Goal: Transaction & Acquisition: Download file/media

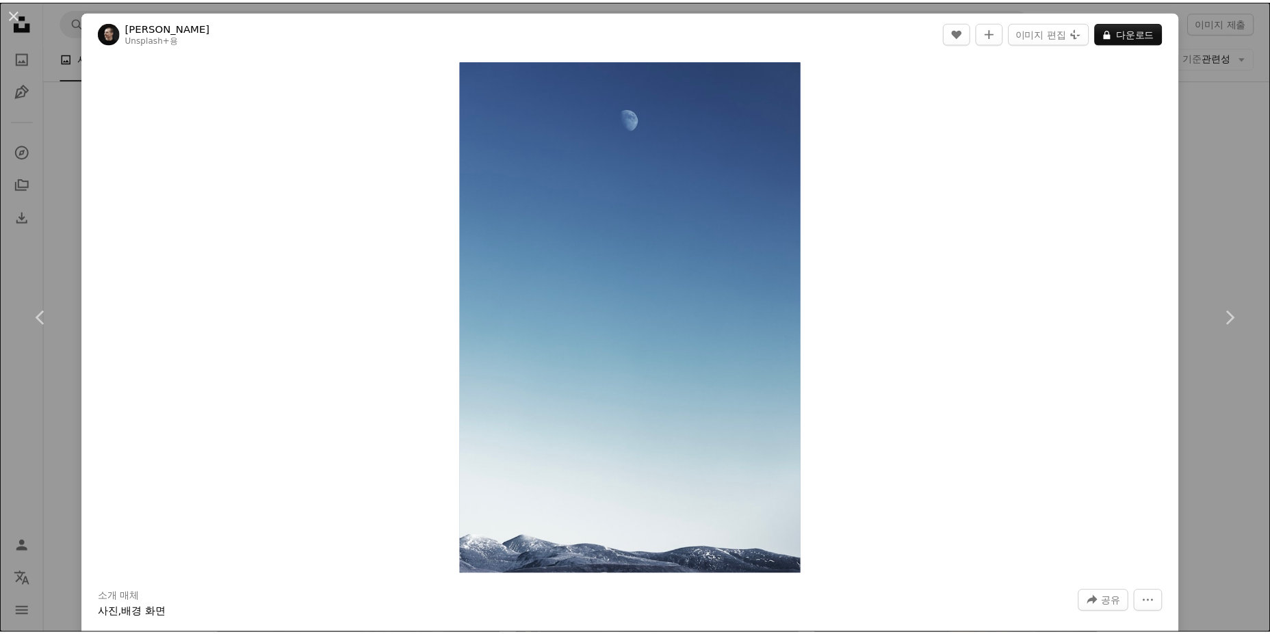
scroll to position [36009, 0]
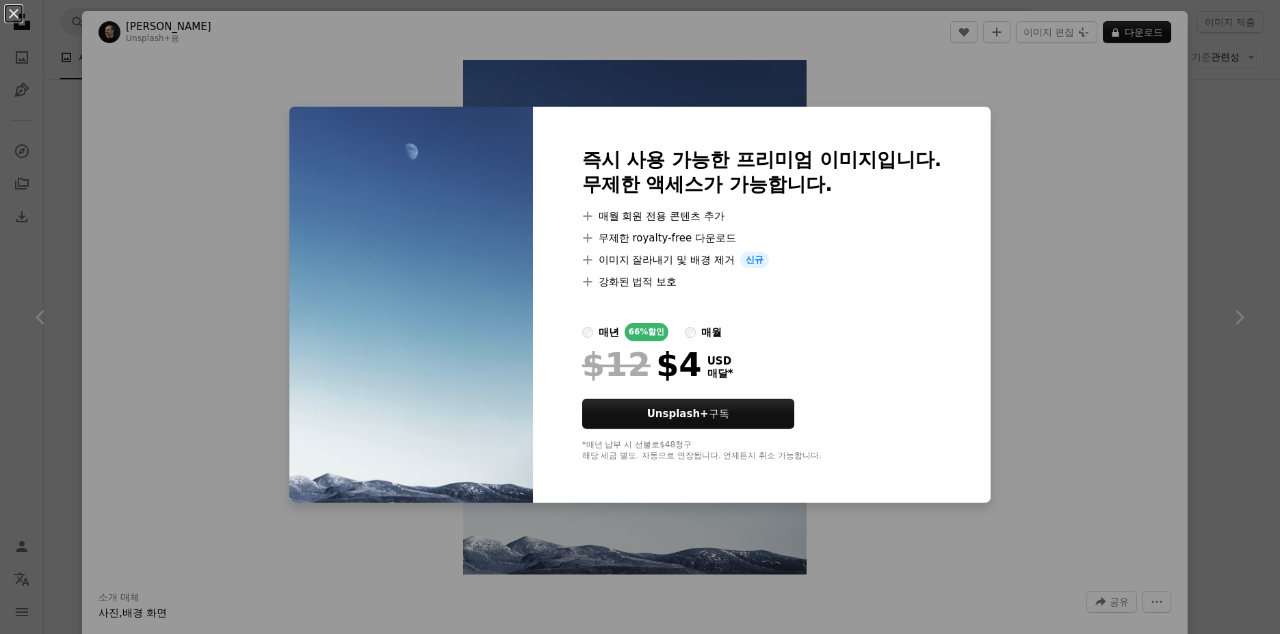
click at [1093, 249] on div "An X shape 즉시 사용 가능한 프리미엄 이미지입니다. 무제한 액세스가 가능합니다. A plus sign 매월 회원 전용 콘텐츠 추가 A…" at bounding box center [640, 317] width 1280 height 634
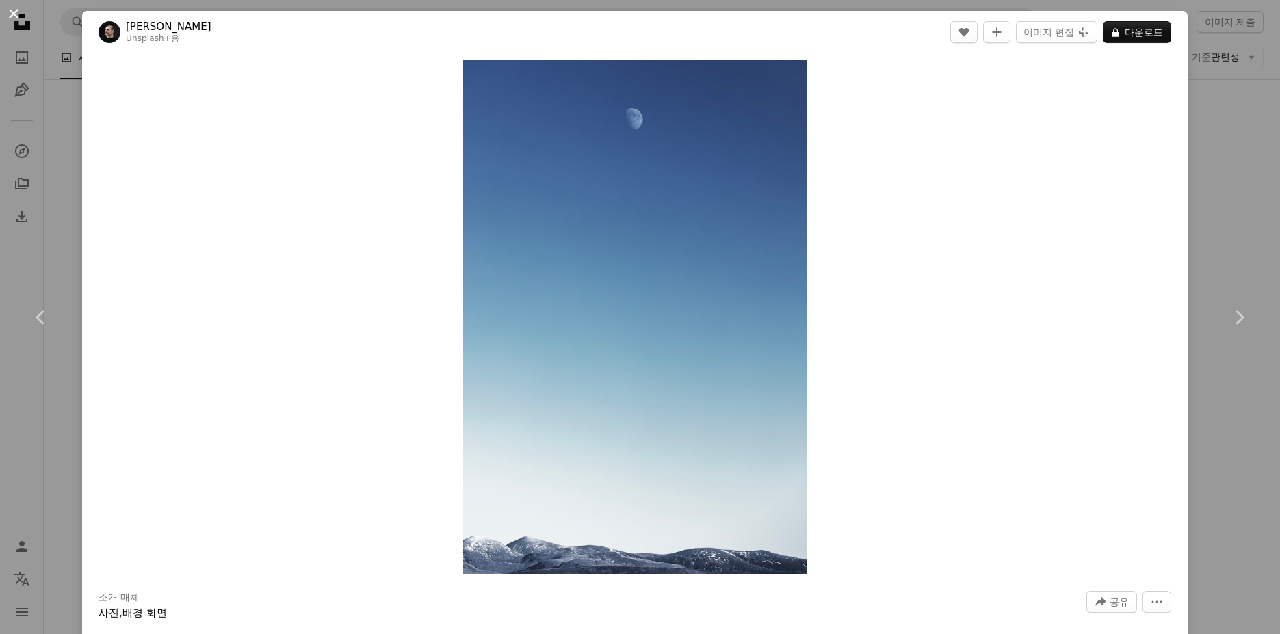
click at [12, 9] on button "An X shape" at bounding box center [13, 13] width 16 height 16
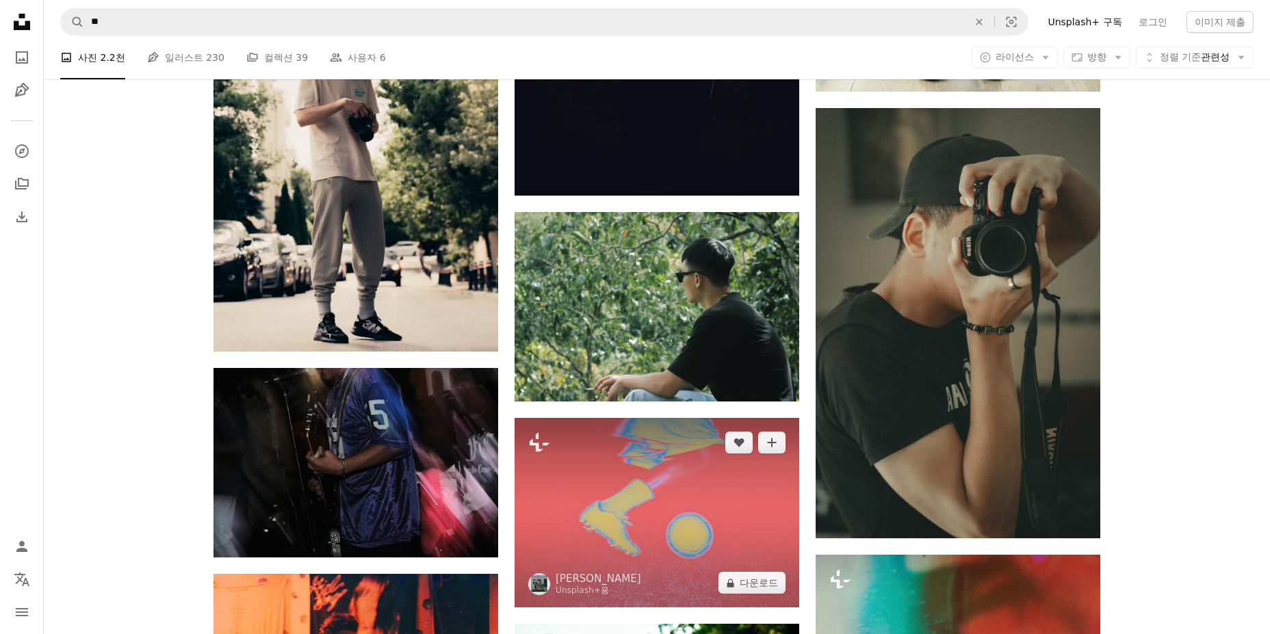
scroll to position [52089, 0]
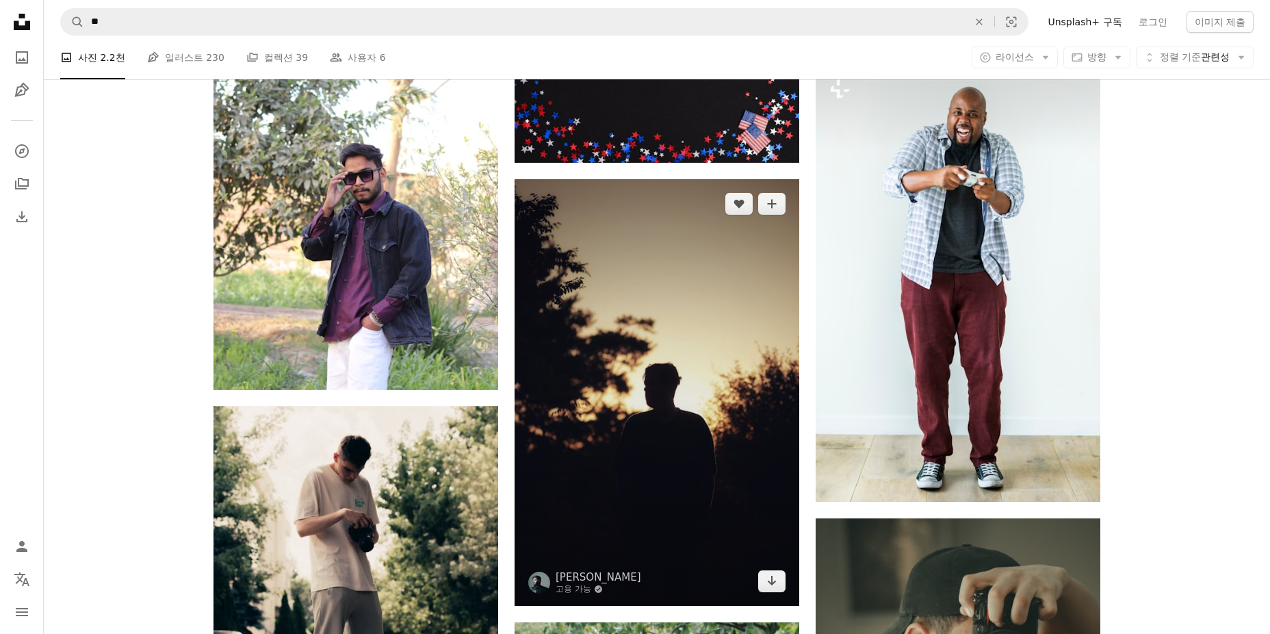
click at [684, 435] on img at bounding box center [657, 392] width 285 height 427
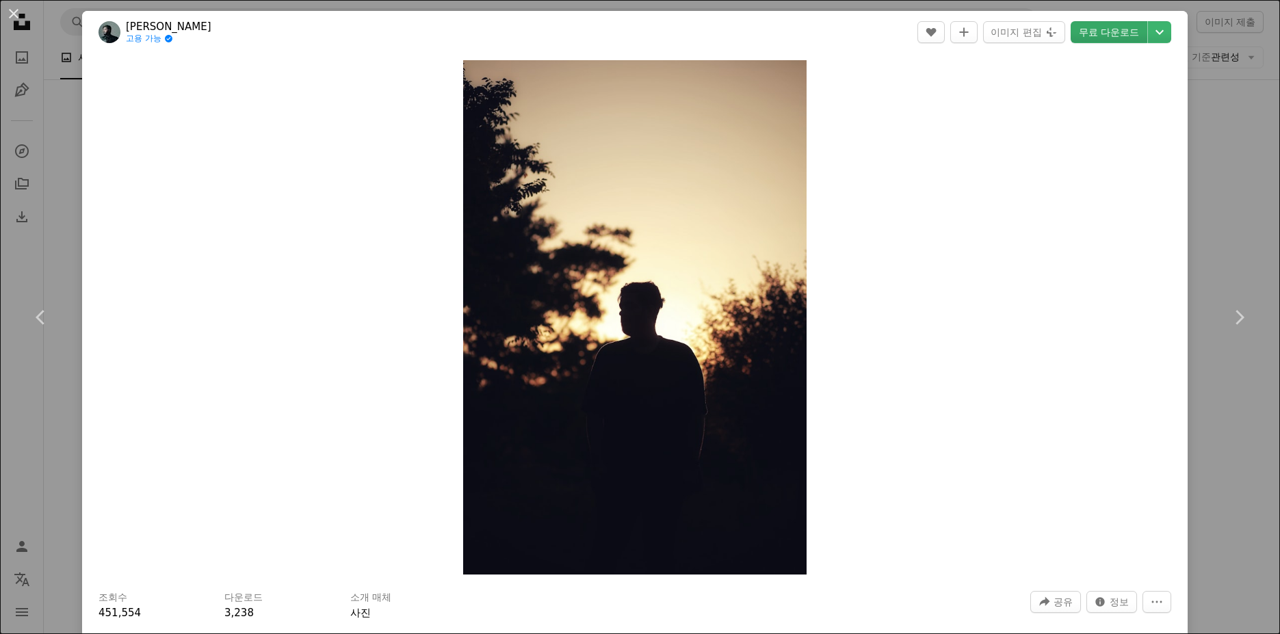
click at [1093, 34] on link "무료 다운로드" at bounding box center [1109, 32] width 77 height 22
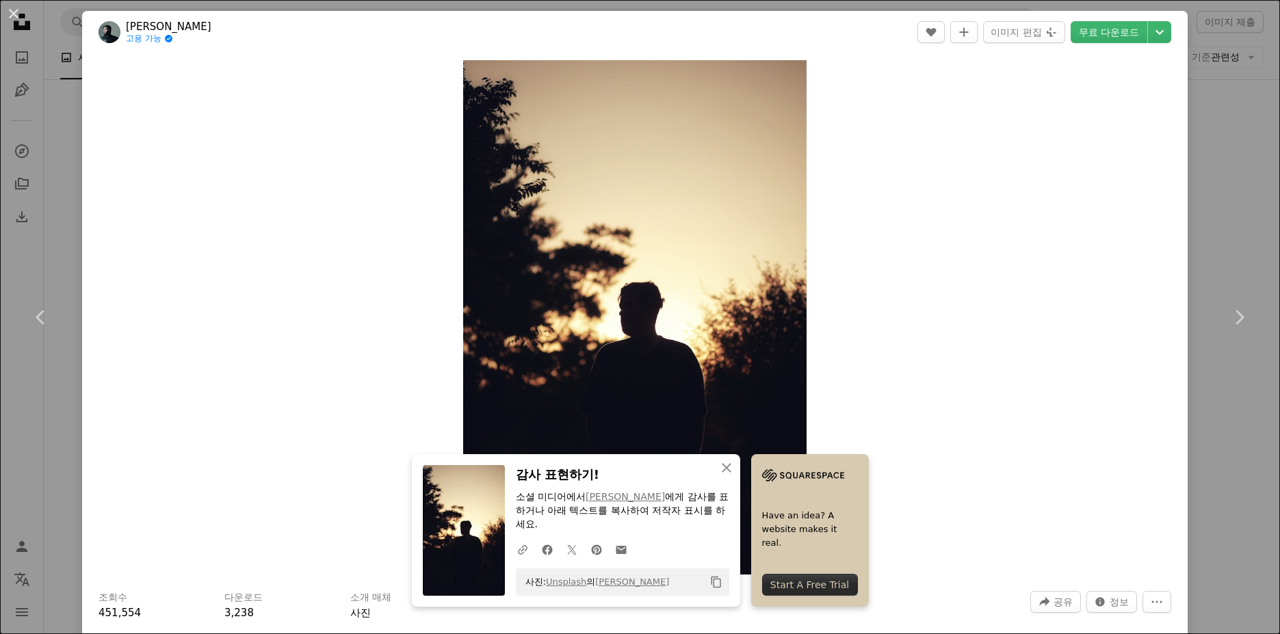
drag, startPoint x: 983, startPoint y: 212, endPoint x: 946, endPoint y: 188, distance: 44.0
click at [983, 211] on div "Zoom in" at bounding box center [635, 317] width 1106 height 528
click at [22, 13] on button "An X shape" at bounding box center [13, 13] width 16 height 16
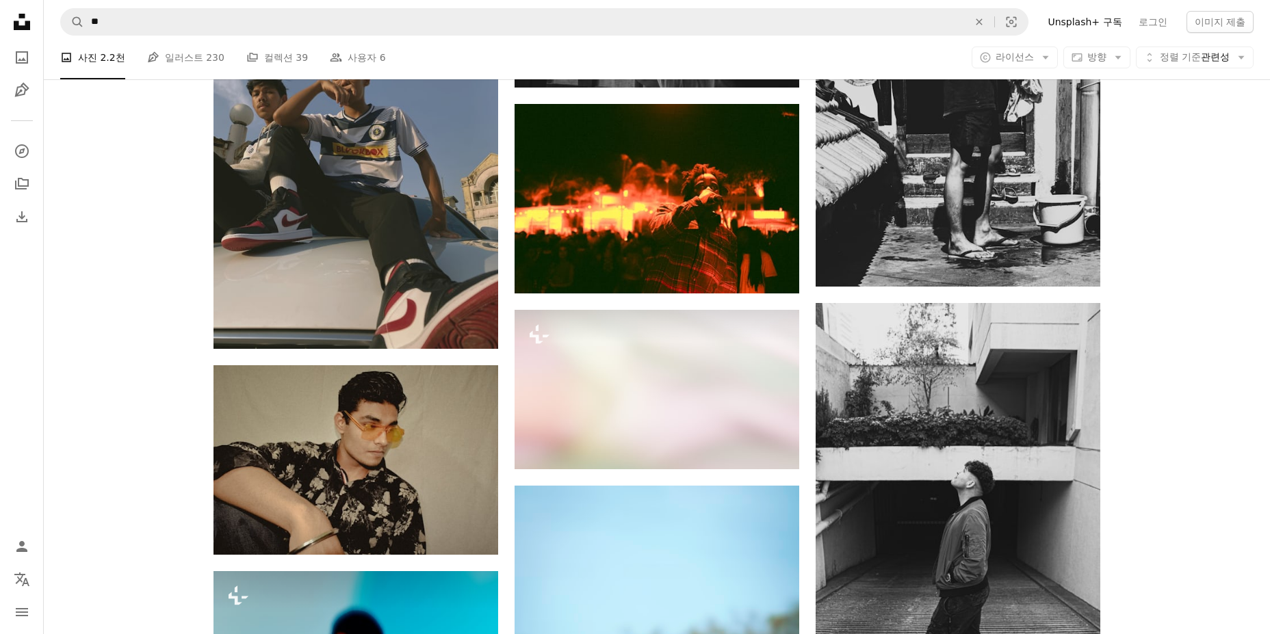
scroll to position [54416, 0]
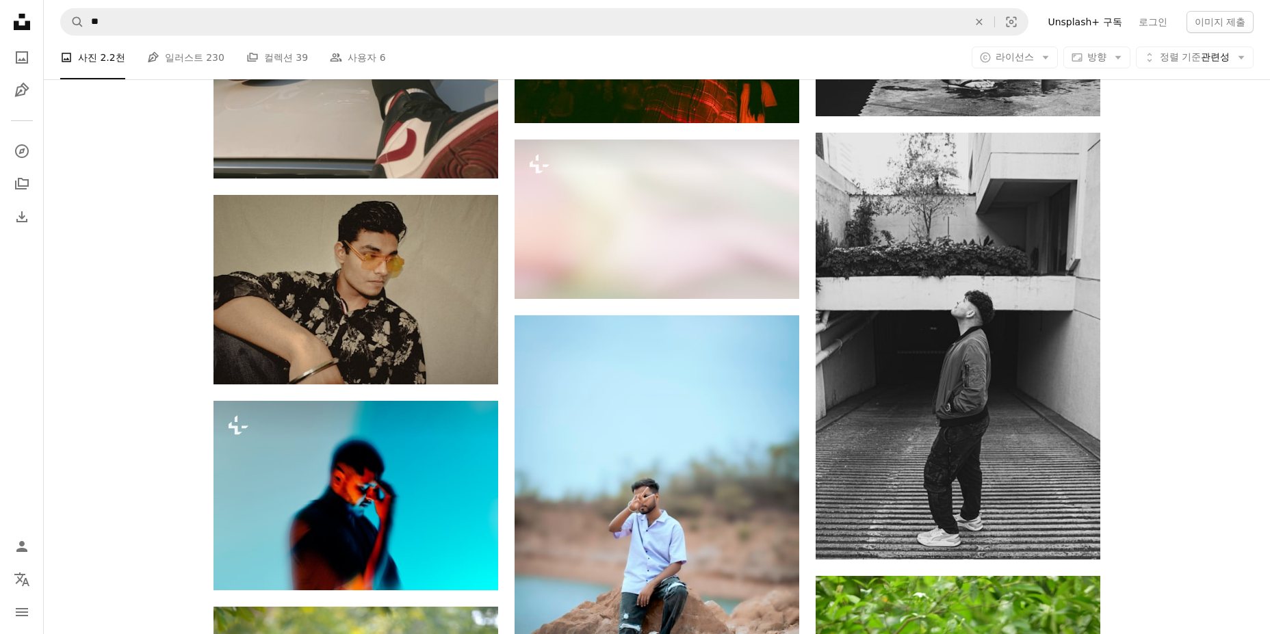
click at [25, 17] on icon "Unsplash logo Unsplash 홈" at bounding box center [21, 21] width 27 height 27
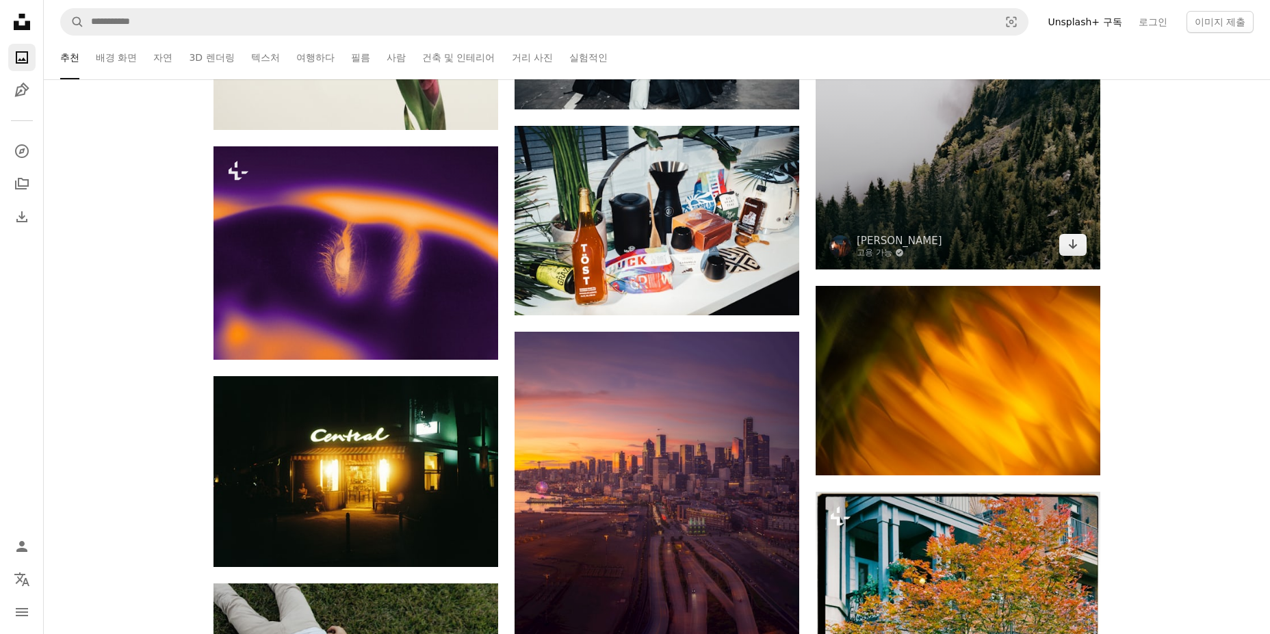
scroll to position [5337, 0]
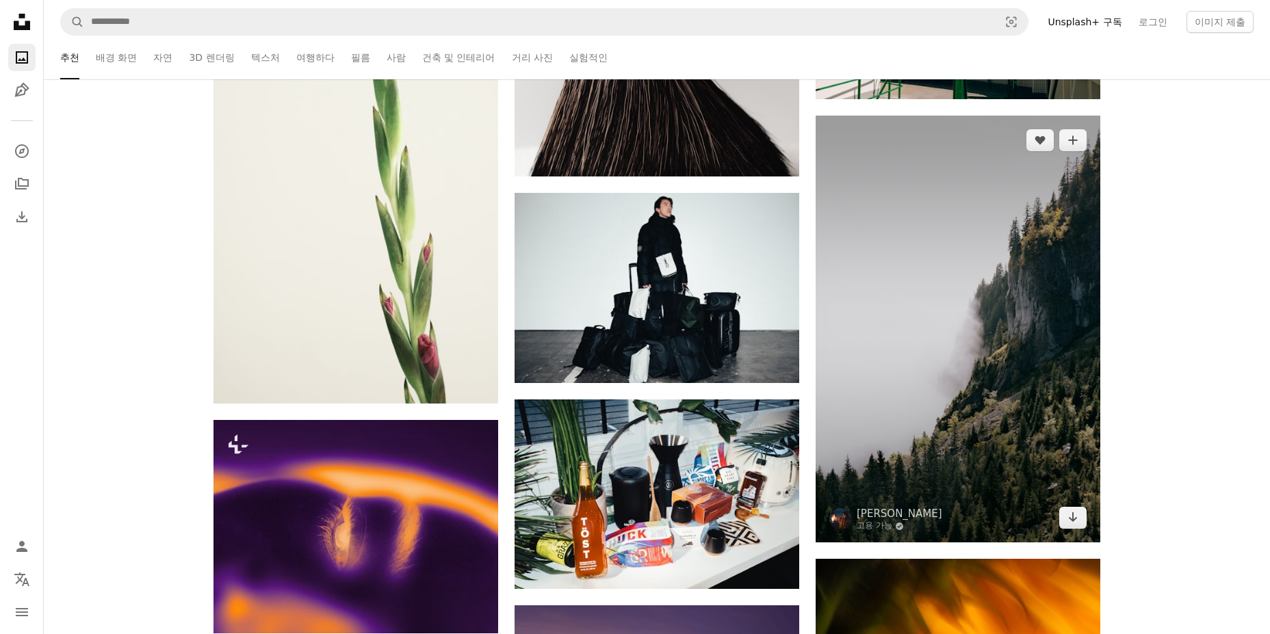
click at [940, 366] on img at bounding box center [958, 329] width 285 height 427
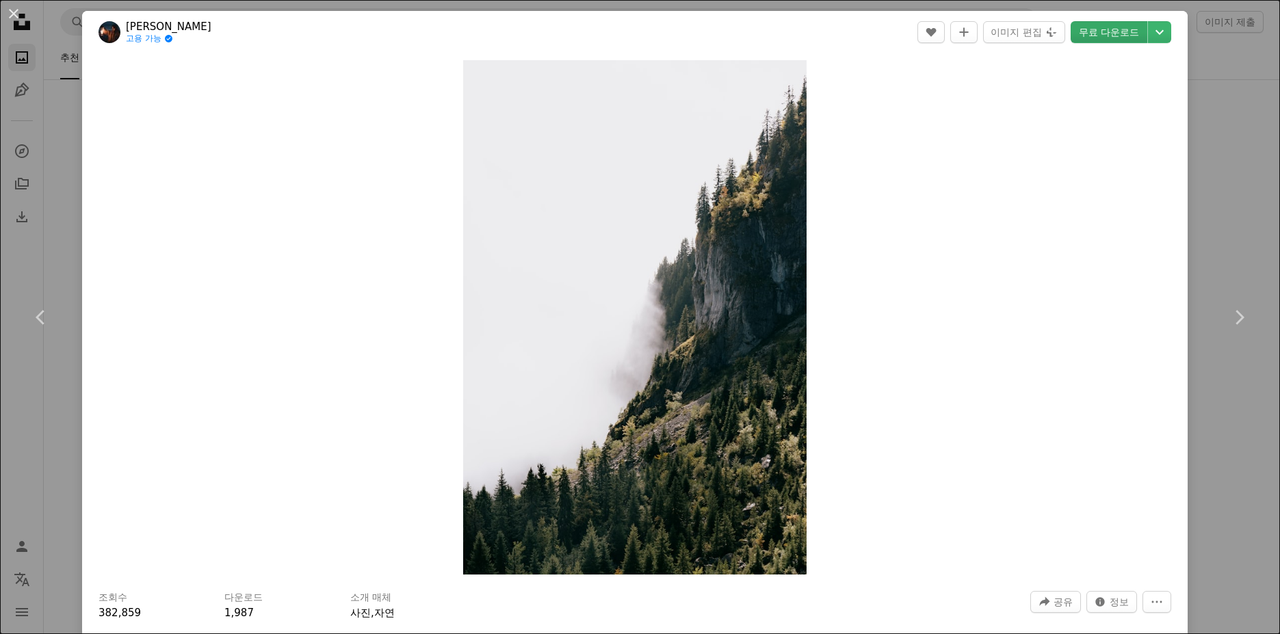
click at [1093, 26] on link "무료 다운로드" at bounding box center [1109, 32] width 77 height 22
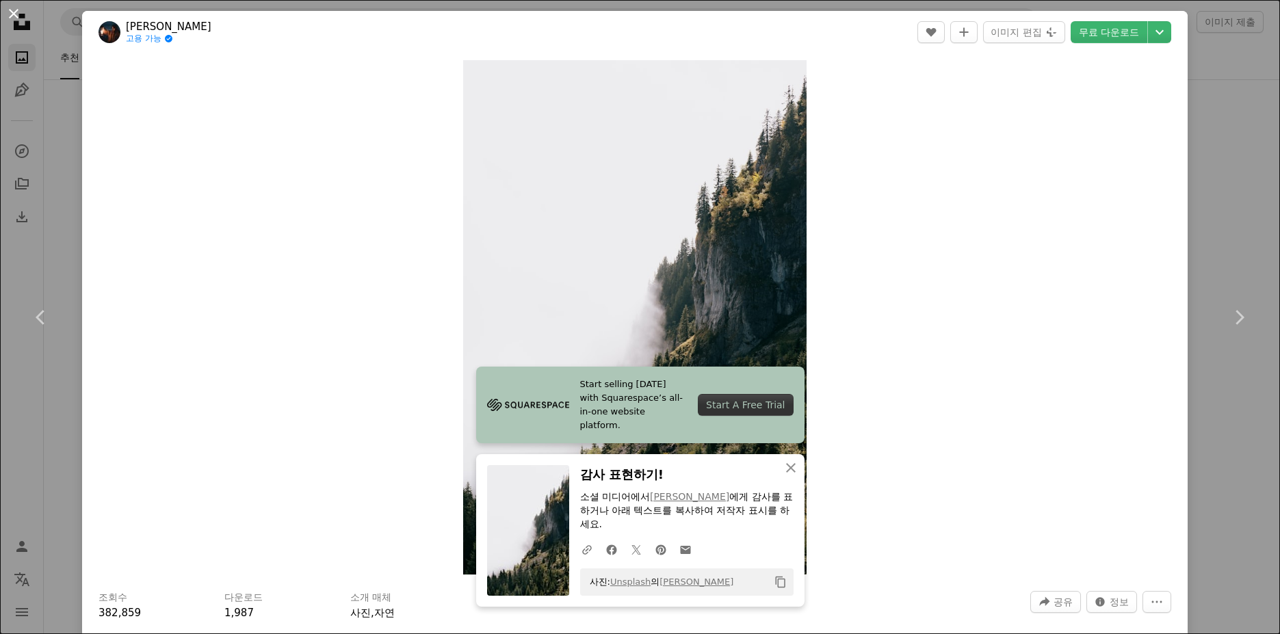
click at [13, 13] on button "An X shape" at bounding box center [13, 13] width 16 height 16
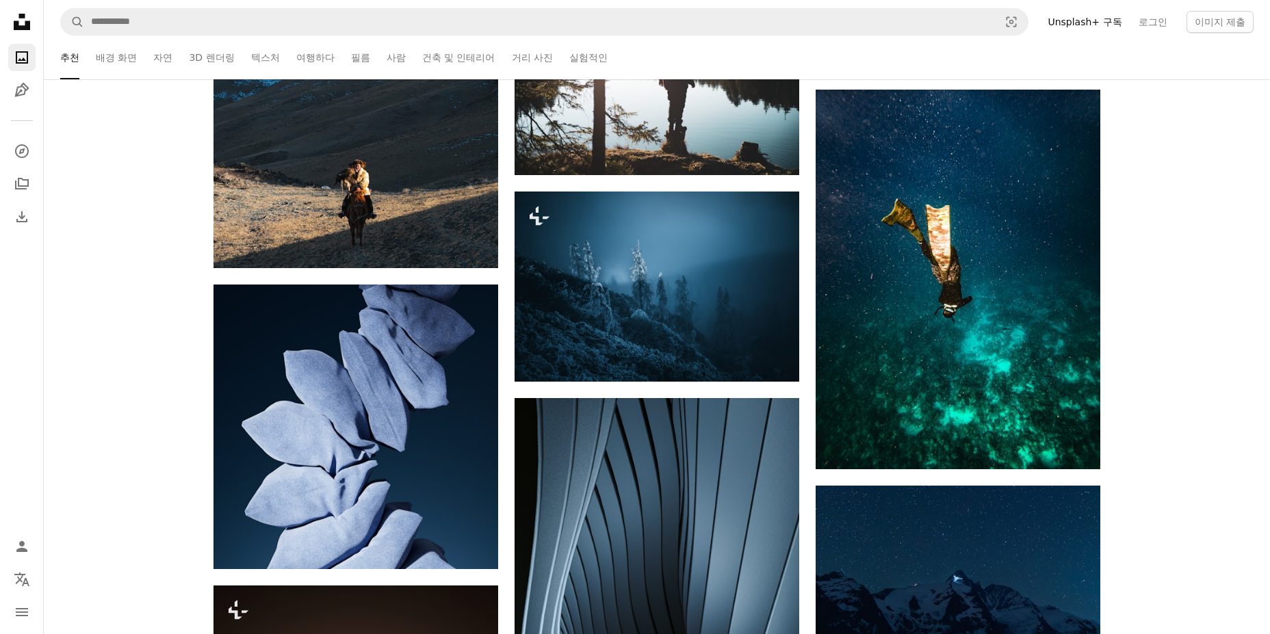
scroll to position [8896, 0]
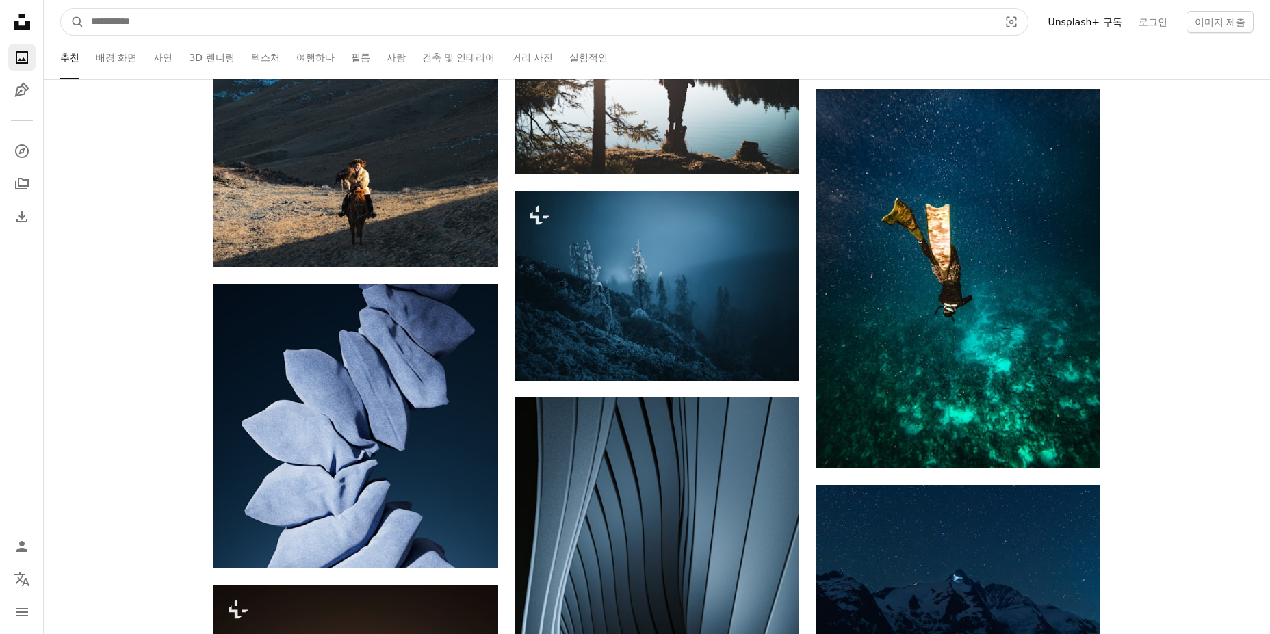
click at [374, 17] on input "사이트 전체에서 이미지 찾기" at bounding box center [539, 22] width 911 height 26
type input "**"
click button "A magnifying glass" at bounding box center [72, 22] width 23 height 26
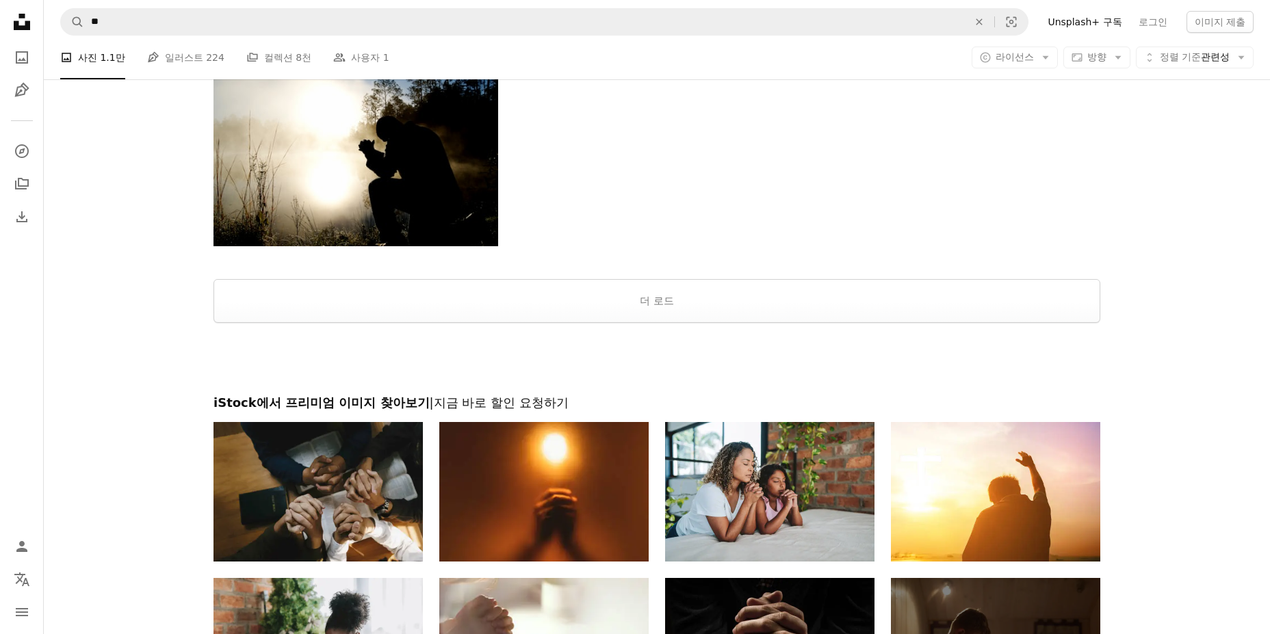
scroll to position [1916, 0]
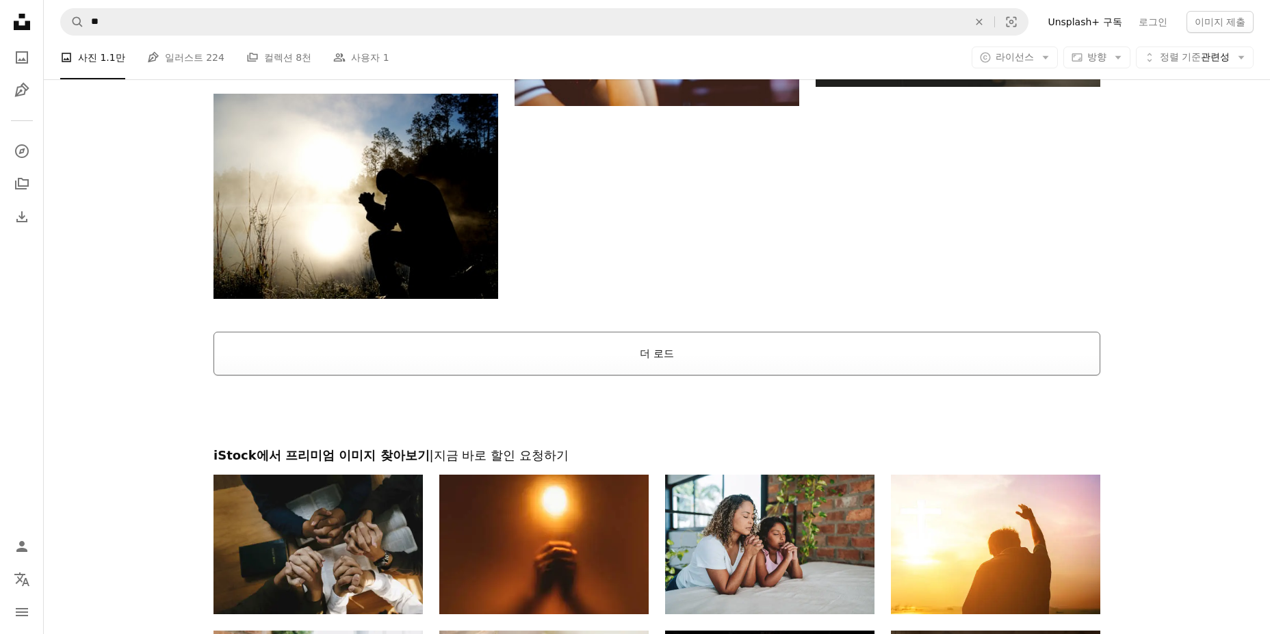
click at [719, 357] on button "더 로드" at bounding box center [656, 354] width 887 height 44
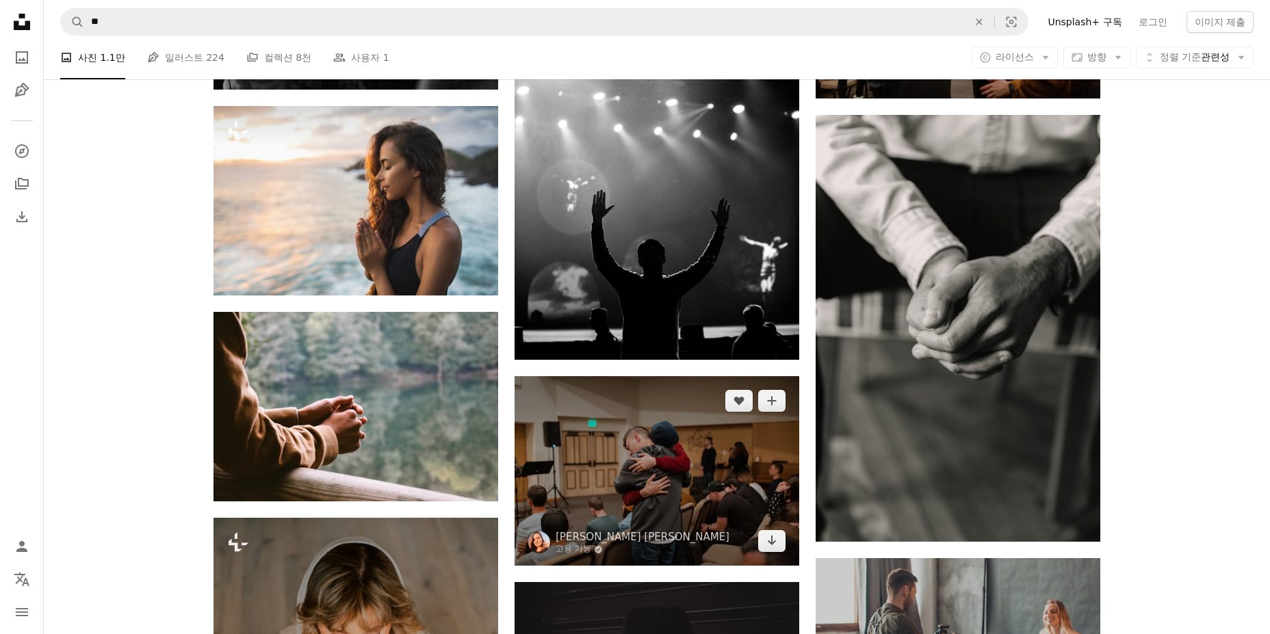
scroll to position [3900, 0]
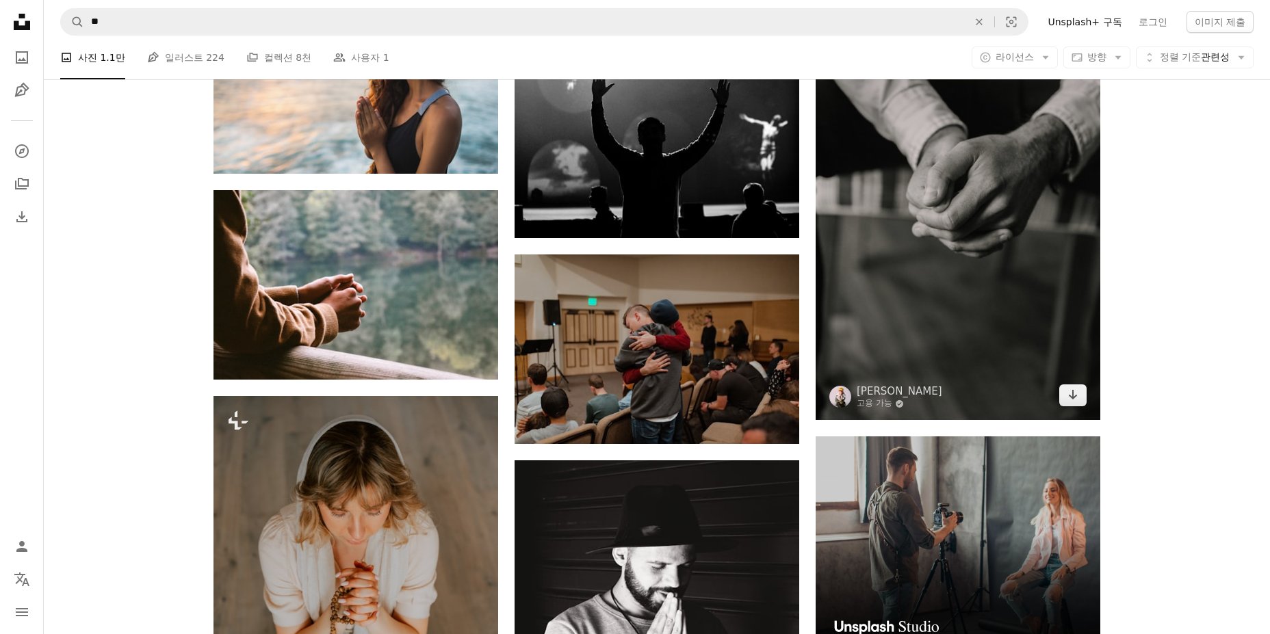
click at [1002, 242] on img at bounding box center [958, 206] width 285 height 427
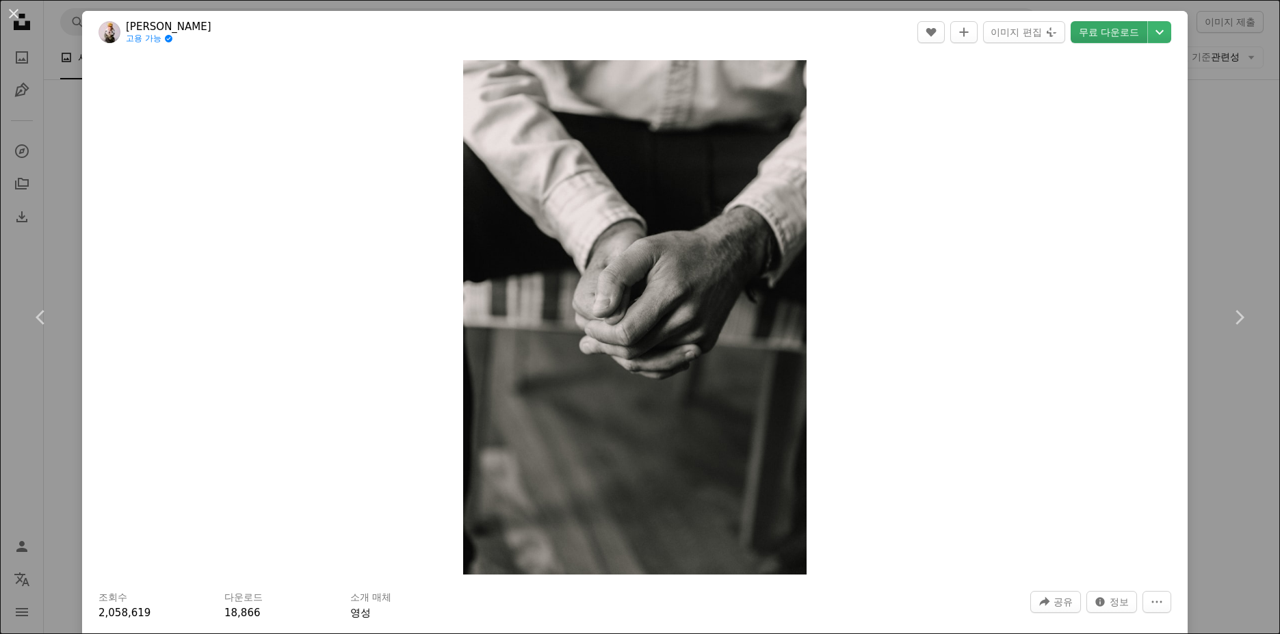
click at [1080, 34] on link "무료 다운로드" at bounding box center [1109, 32] width 77 height 22
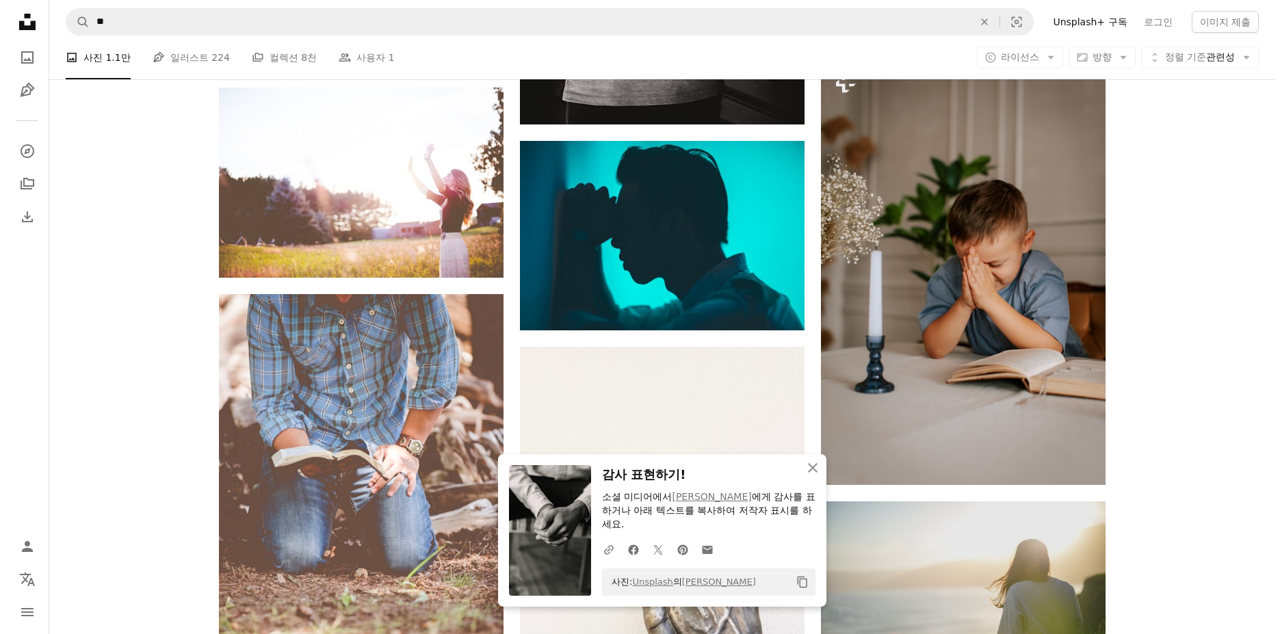
scroll to position [4858, 0]
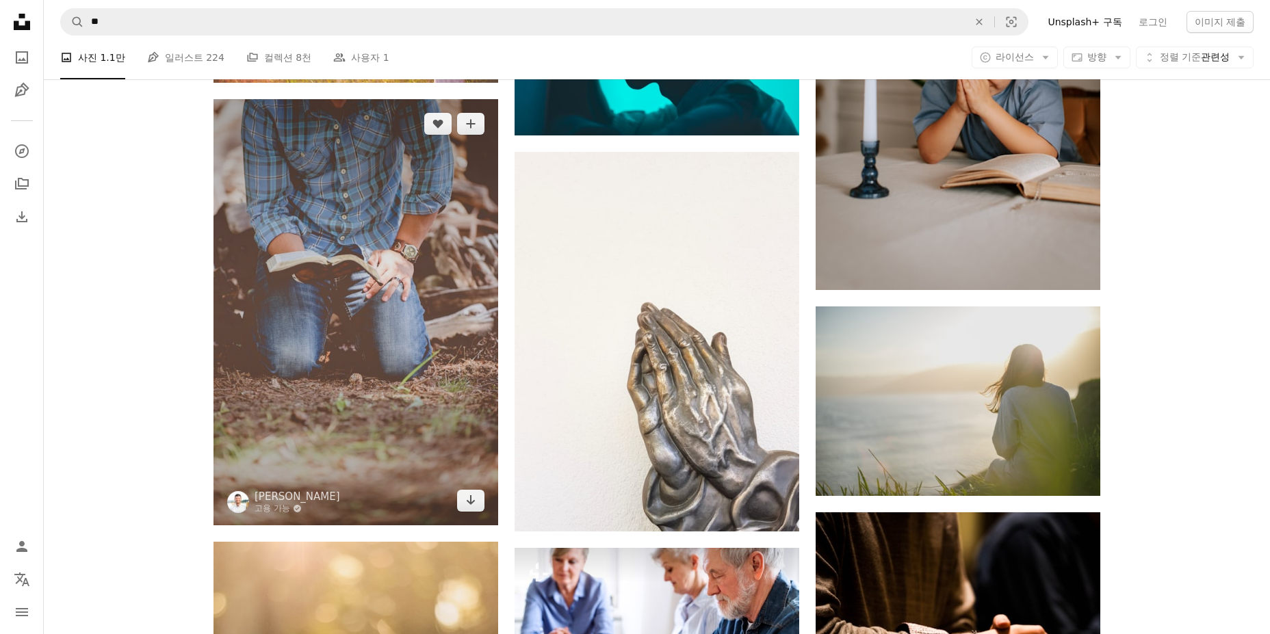
click at [352, 229] on img at bounding box center [355, 312] width 285 height 426
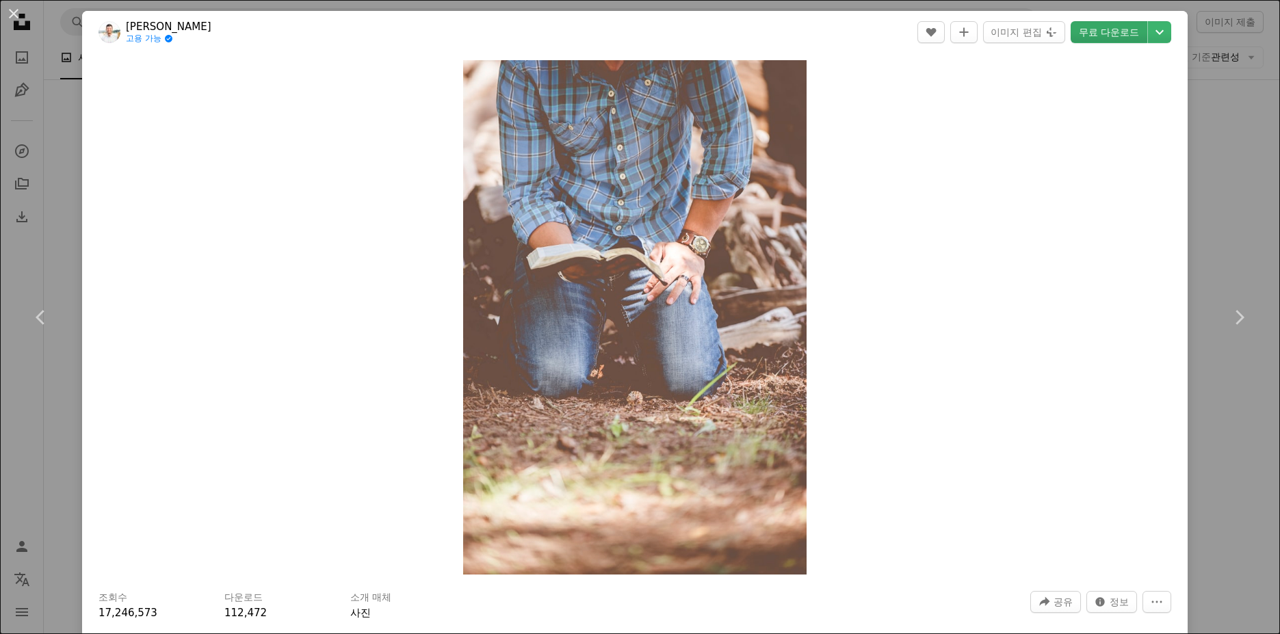
click at [1120, 25] on link "무료 다운로드" at bounding box center [1109, 32] width 77 height 22
